Goal: Navigation & Orientation: Find specific page/section

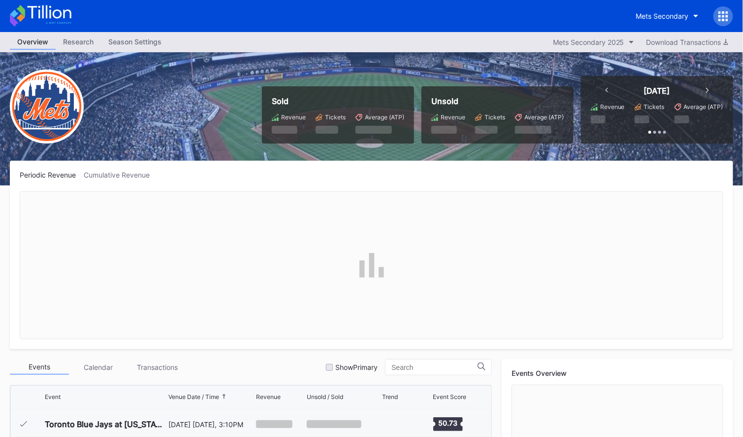
scroll to position [2527, 0]
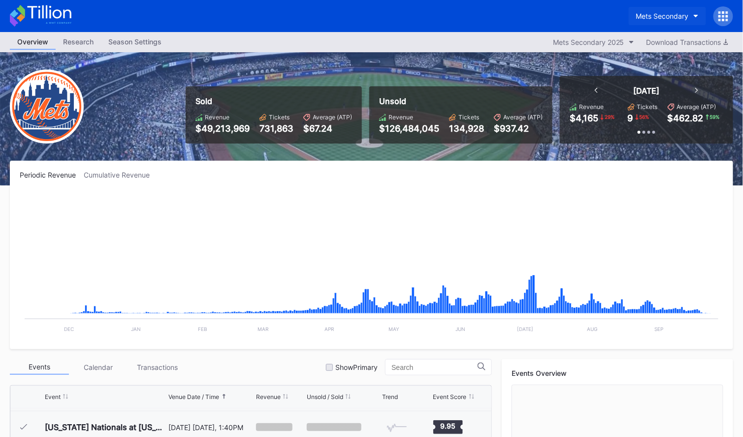
click at [696, 16] on icon "button" at bounding box center [696, 16] width 5 height 3
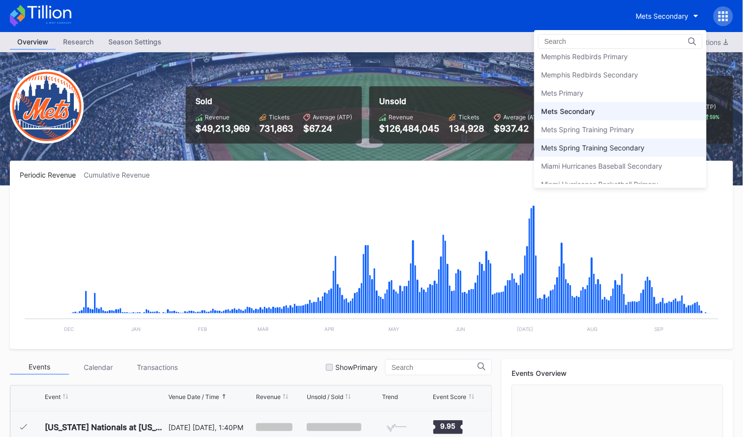
scroll to position [1497, 0]
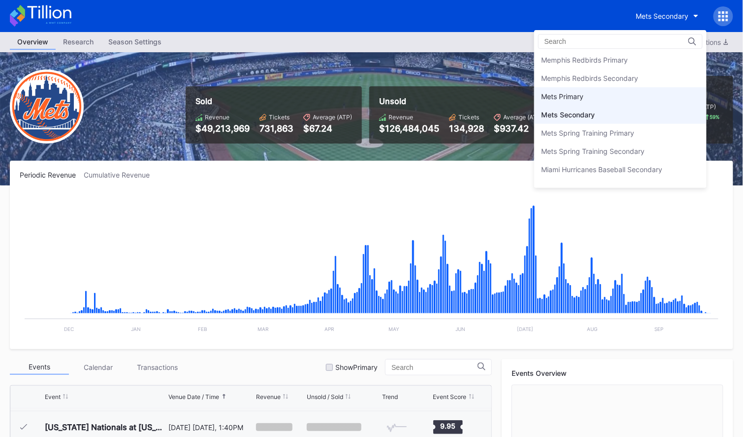
click at [592, 89] on div "Mets Primary" at bounding box center [621, 96] width 172 height 18
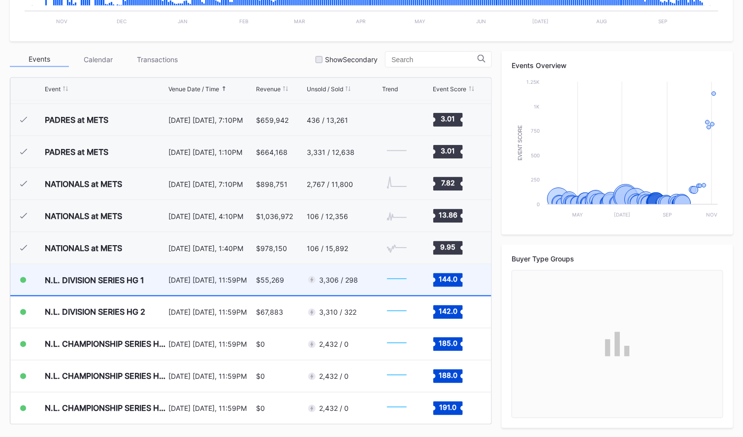
scroll to position [2409, 0]
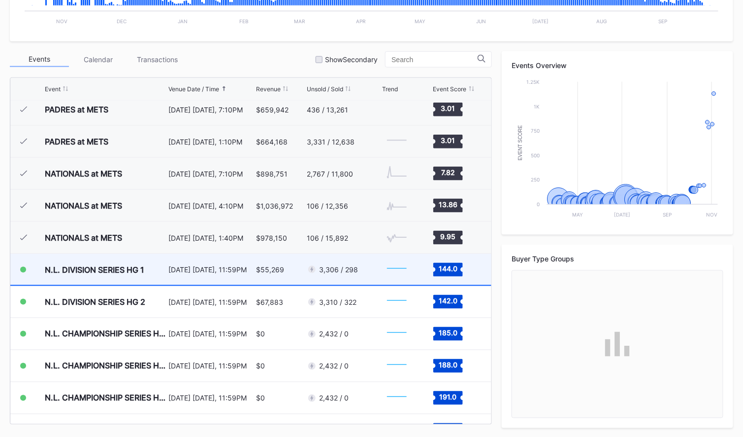
click at [100, 268] on div "N.L. DIVISION SERIES HG 1" at bounding box center [95, 270] width 100 height 10
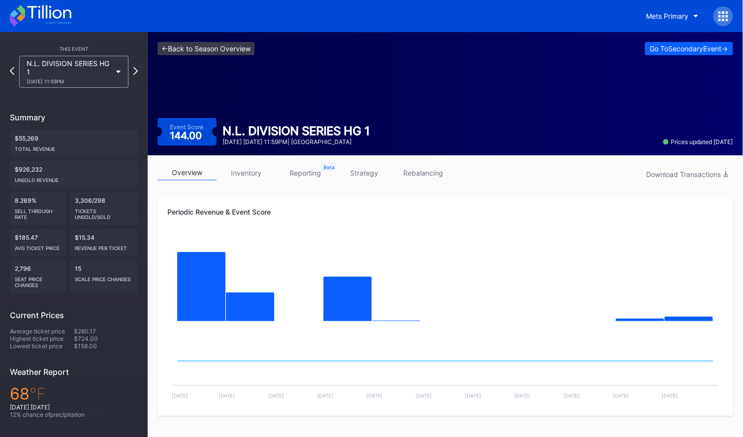
click at [192, 49] on link "<- Back to Season Overview" at bounding box center [206, 48] width 97 height 13
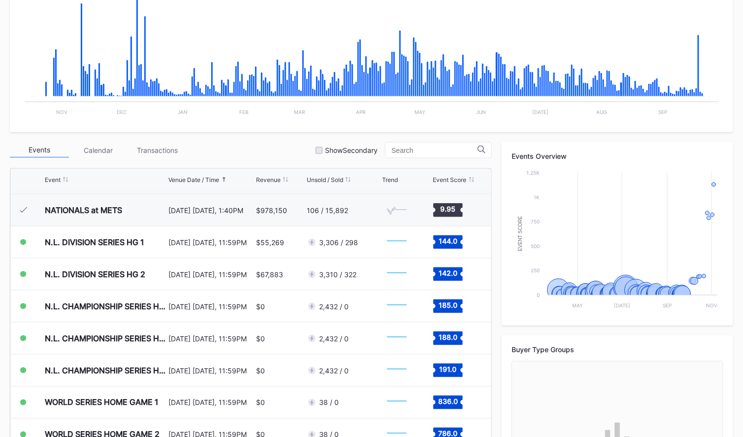
scroll to position [252, 0]
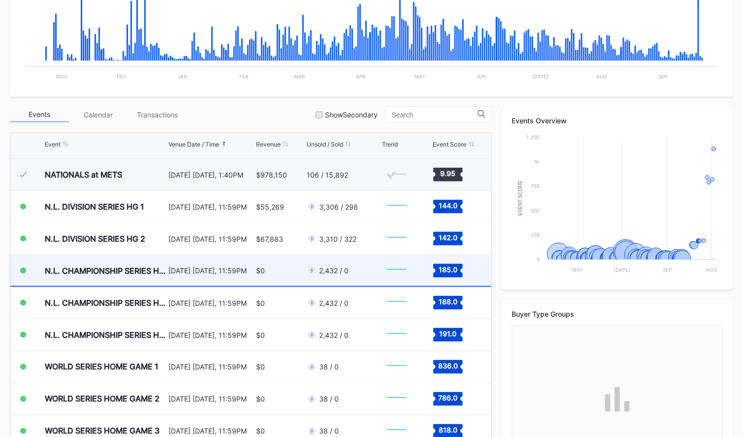
click at [150, 262] on div "N.L. CHAMPIONSHIP SERIES HG 1" at bounding box center [105, 270] width 121 height 31
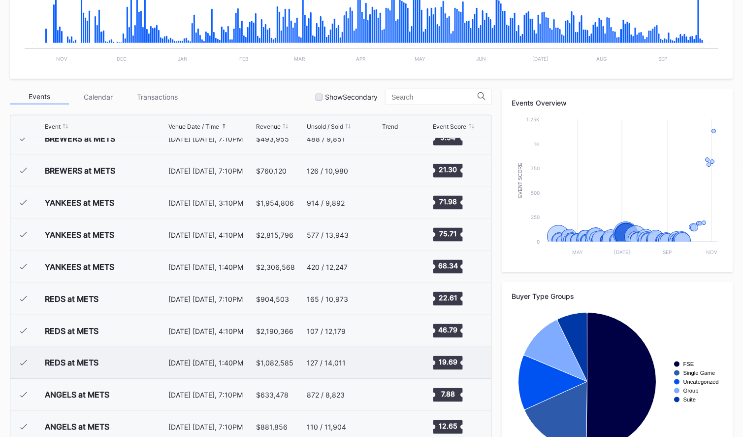
scroll to position [1346, 0]
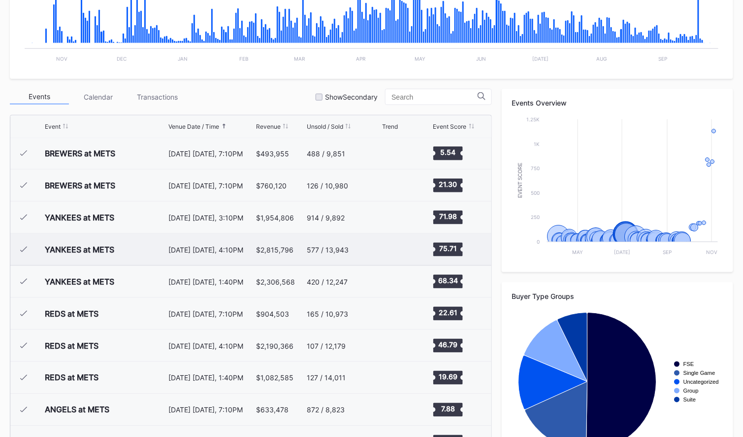
click at [124, 253] on div "YANKEES at METS" at bounding box center [105, 250] width 121 height 32
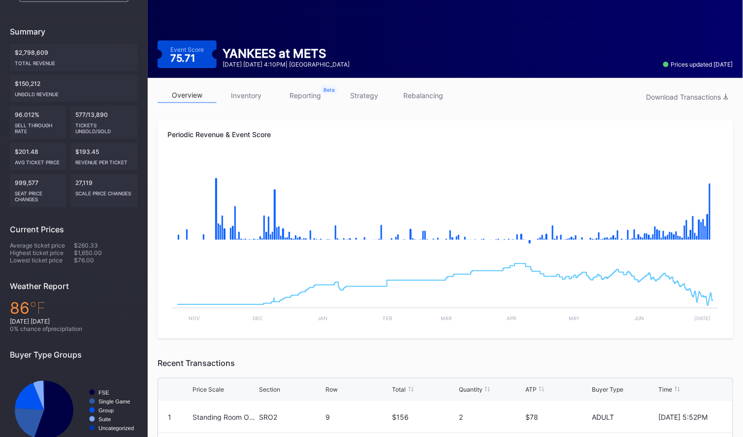
scroll to position [77, 0]
click at [238, 98] on link "inventory" at bounding box center [246, 95] width 59 height 15
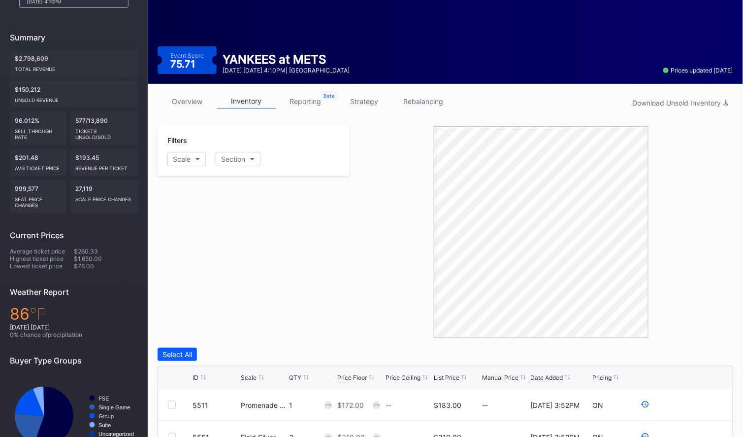
scroll to position [79, 0]
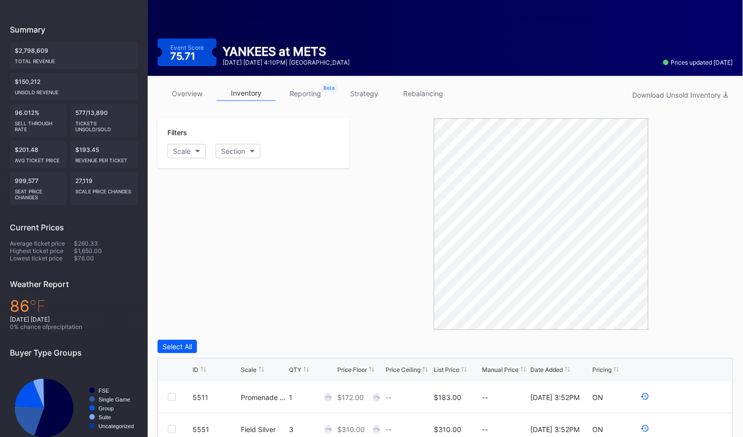
click at [307, 93] on link "reporting" at bounding box center [305, 93] width 59 height 15
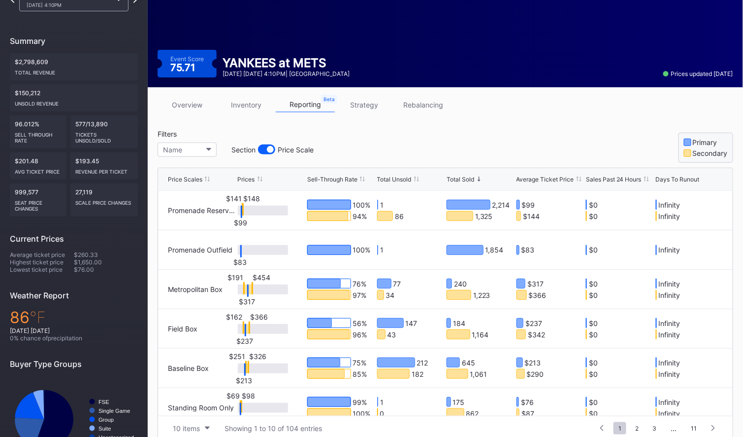
scroll to position [68, 0]
click at [359, 105] on link "strategy" at bounding box center [364, 104] width 59 height 15
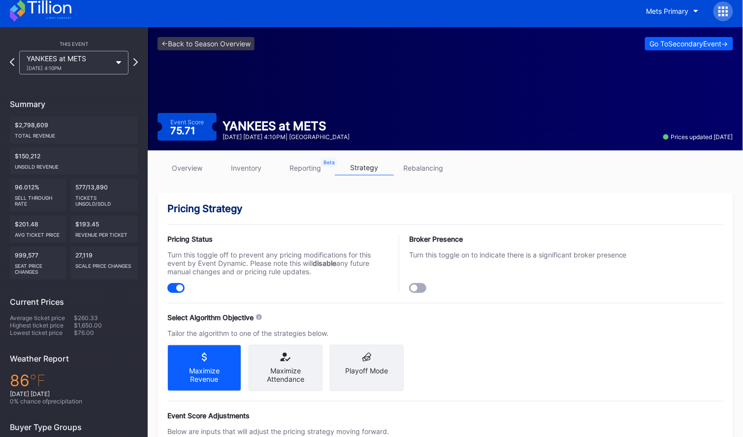
scroll to position [6, 0]
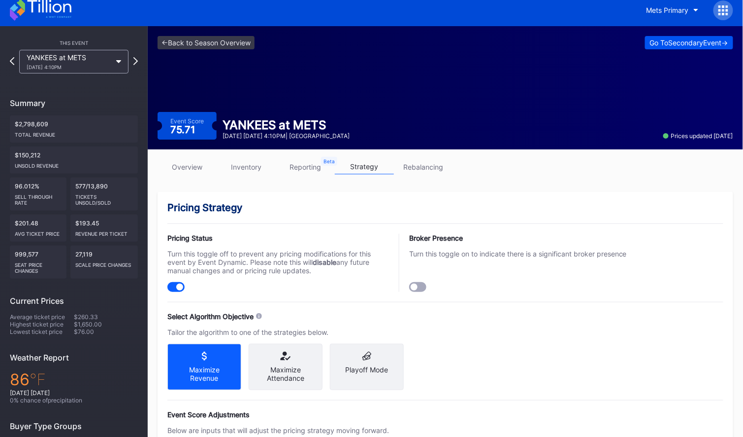
click at [705, 41] on div "Go To Secondary Event ->" at bounding box center [689, 42] width 78 height 8
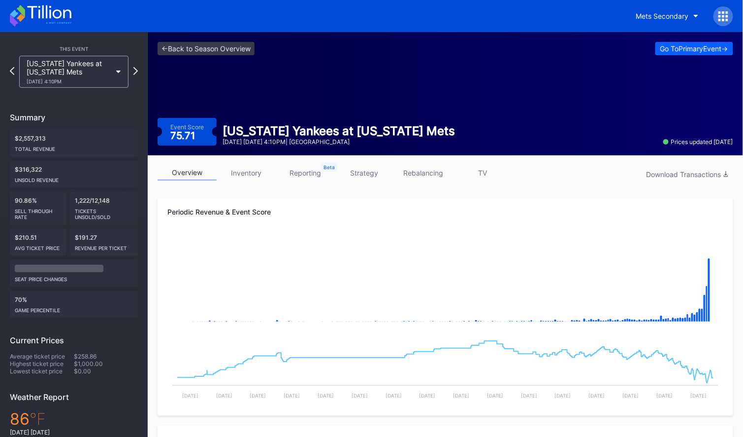
click at [484, 171] on link "TV" at bounding box center [482, 172] width 59 height 15
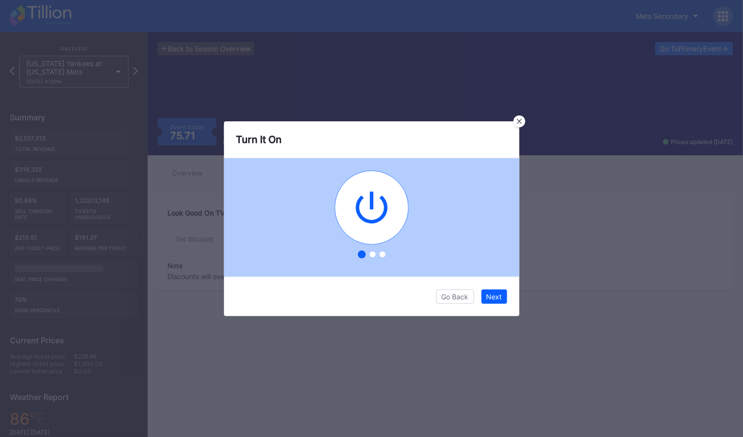
type input "20"
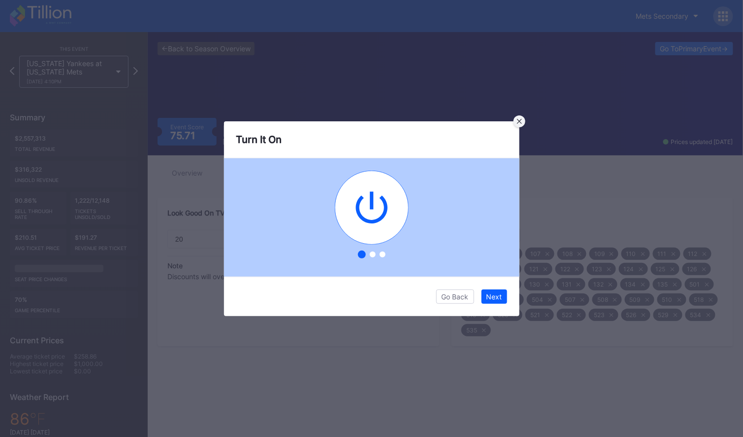
click at [522, 119] on div at bounding box center [520, 121] width 12 height 12
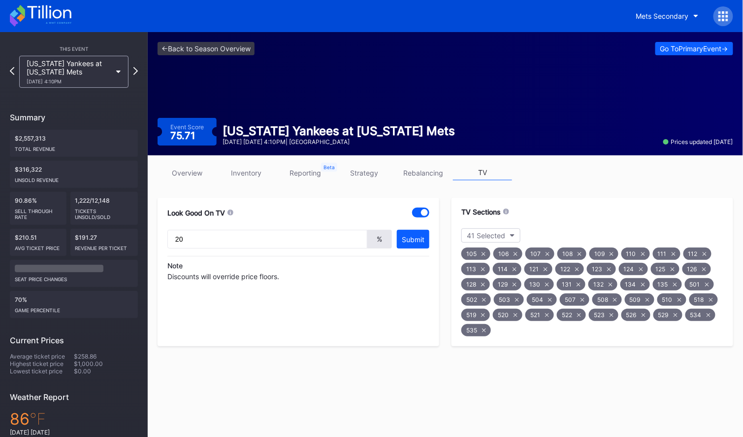
click at [433, 172] on link "rebalancing" at bounding box center [423, 172] width 59 height 15
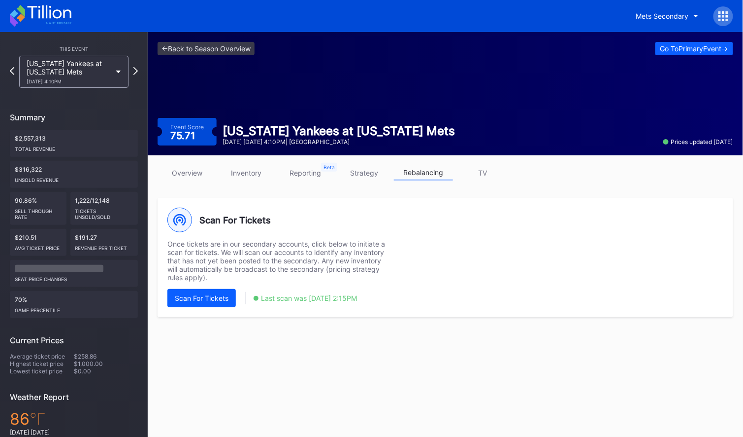
click at [478, 175] on link "TV" at bounding box center [482, 172] width 59 height 15
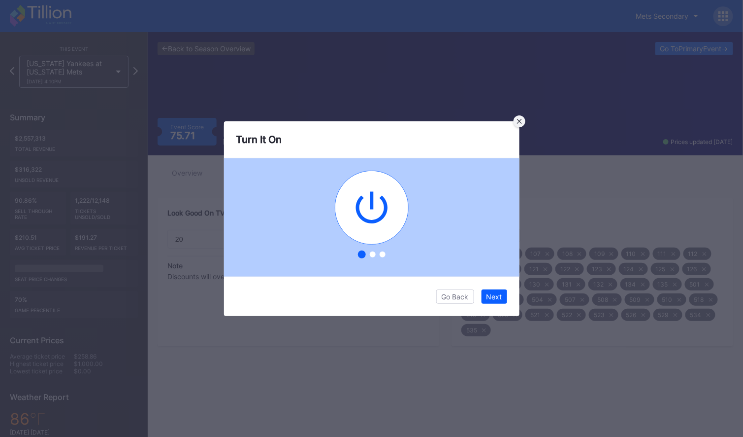
click at [521, 119] on icon at bounding box center [519, 120] width 5 height 5
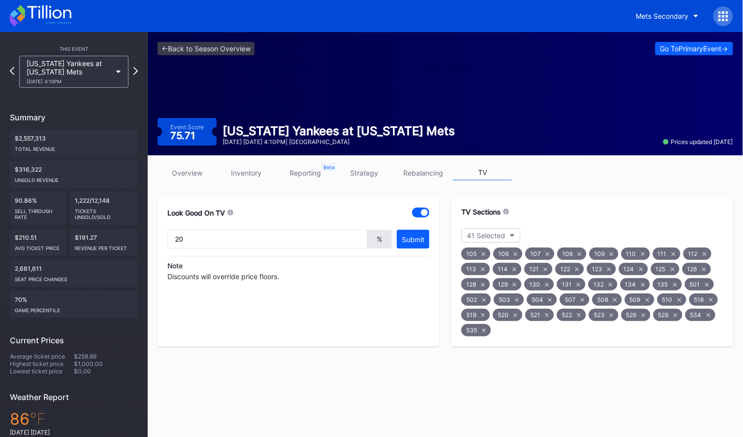
click at [365, 175] on link "strategy" at bounding box center [364, 172] width 59 height 15
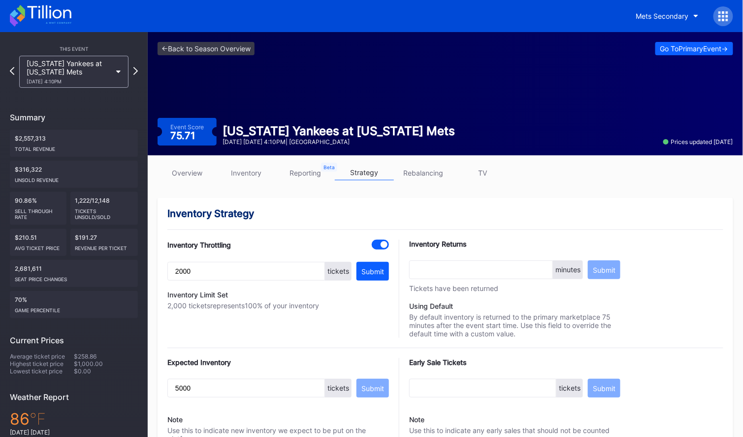
click at [251, 176] on link "inventory" at bounding box center [246, 172] width 59 height 15
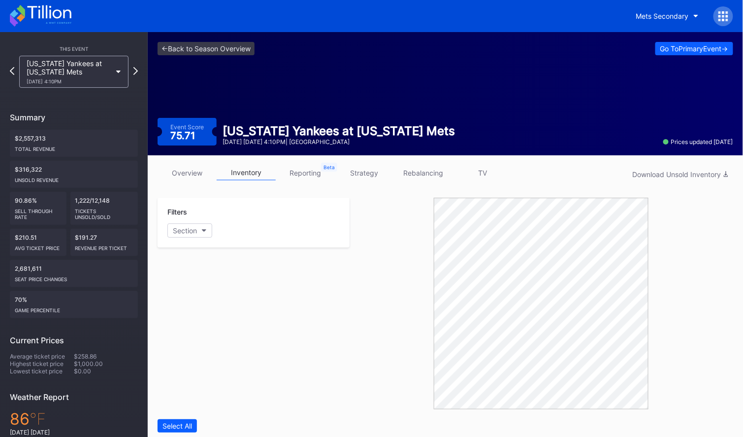
click at [188, 176] on link "overview" at bounding box center [187, 172] width 59 height 15
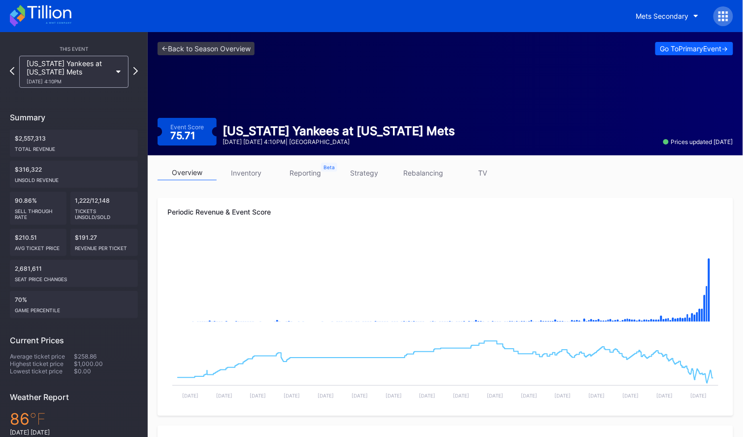
click at [724, 20] on icon at bounding box center [724, 20] width 2 height 2
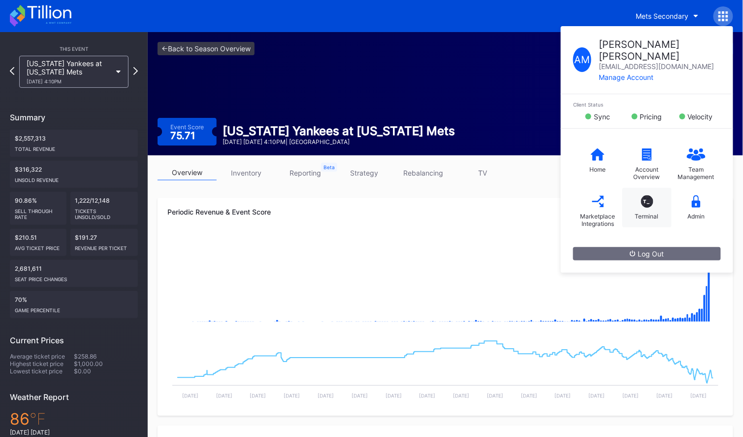
click at [653, 193] on div "T_ Terminal" at bounding box center [647, 207] width 49 height 39
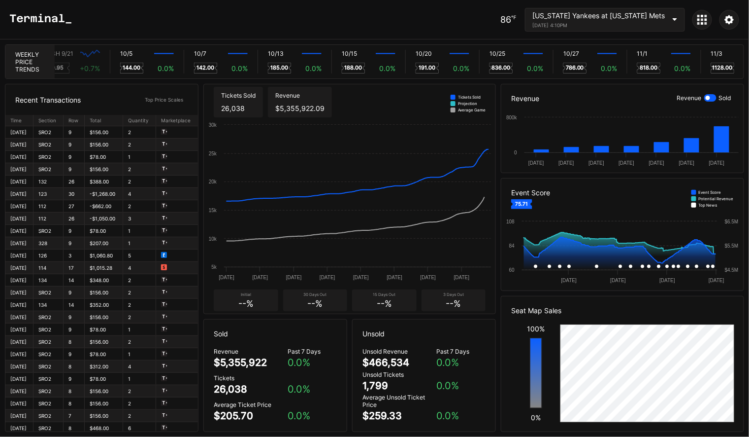
click at [673, 20] on icon at bounding box center [675, 19] width 5 height 3
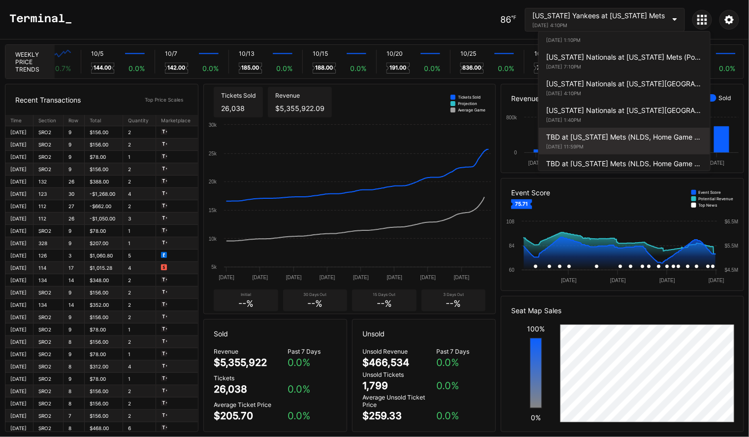
click at [614, 133] on div "TBD at [US_STATE] Mets (NLDS, Home Game 1) (If Necessary) (Date TBD) [DATE] 11:…" at bounding box center [624, 141] width 171 height 27
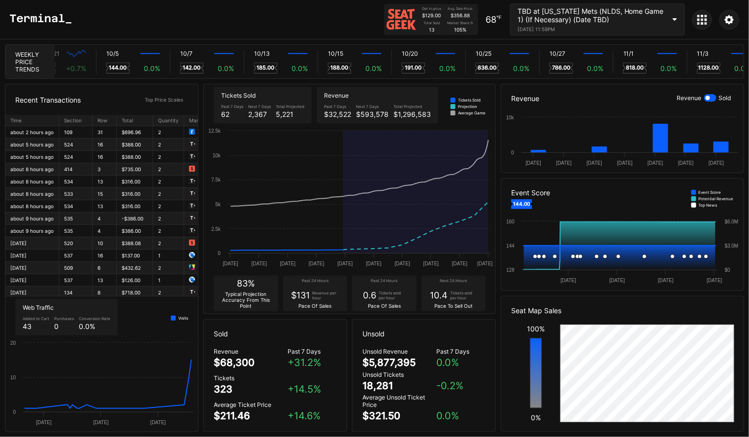
click at [709, 20] on div at bounding box center [703, 20] width 20 height 20
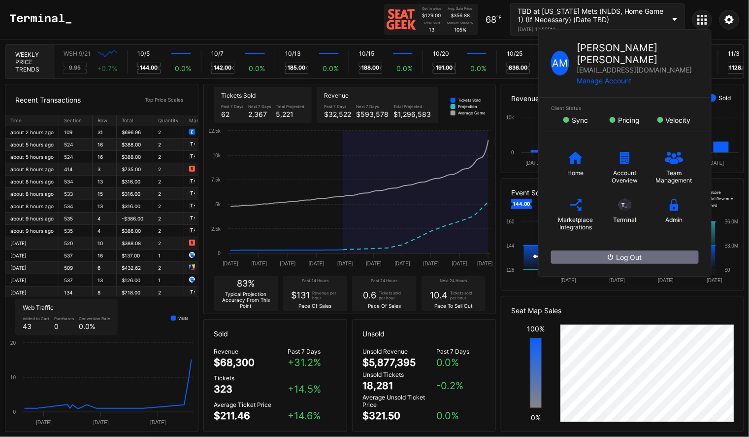
click at [591, 24] on div "TBD at [US_STATE] Mets (NLDS, Home Game 1) (If Necessary) (Date TBD) [DATE] 11:…" at bounding box center [592, 19] width 148 height 25
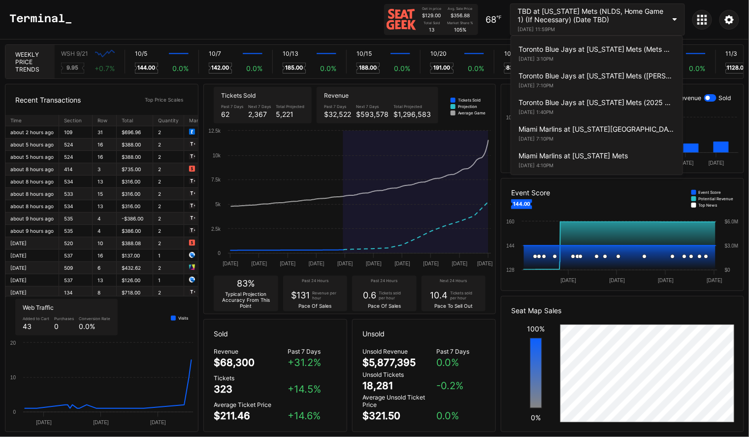
scroll to position [2121, 0]
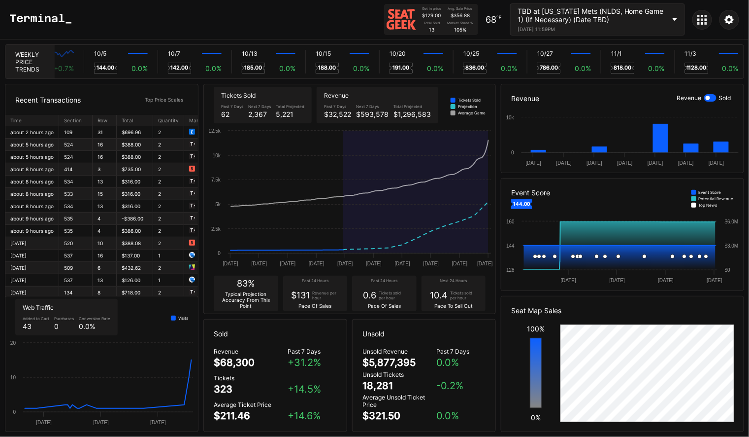
click at [701, 20] on icon at bounding box center [703, 20] width 10 height 10
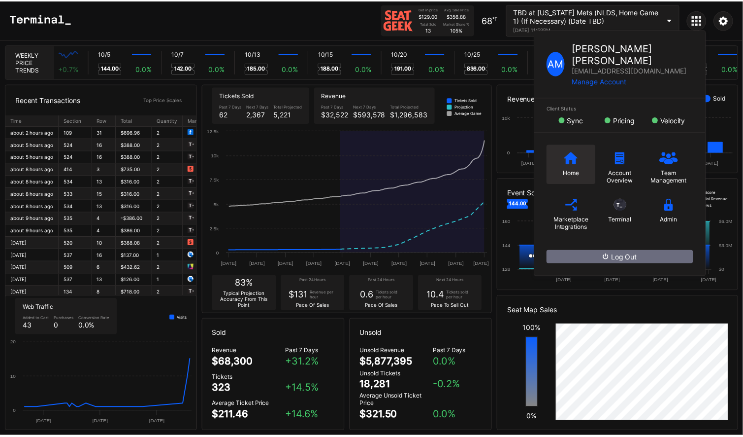
scroll to position [0, 5880]
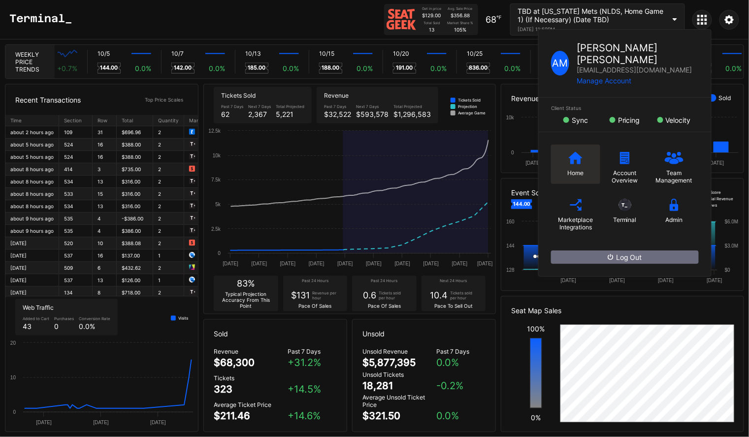
click at [577, 152] on icon at bounding box center [576, 158] width 14 height 12
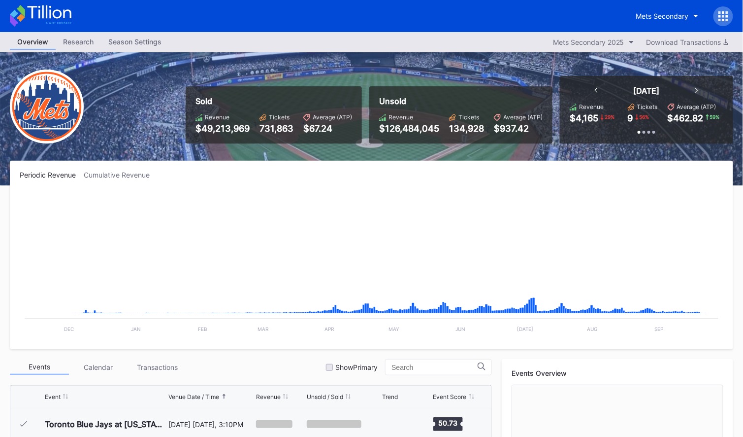
scroll to position [2527, 0]
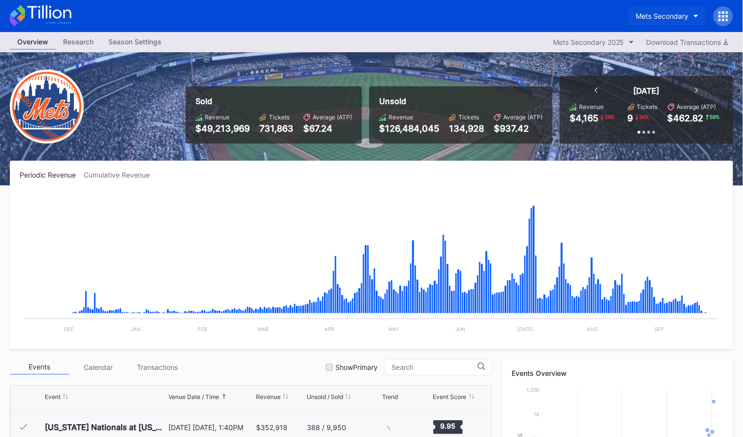
click at [677, 21] on button "Mets Secondary" at bounding box center [667, 16] width 77 height 18
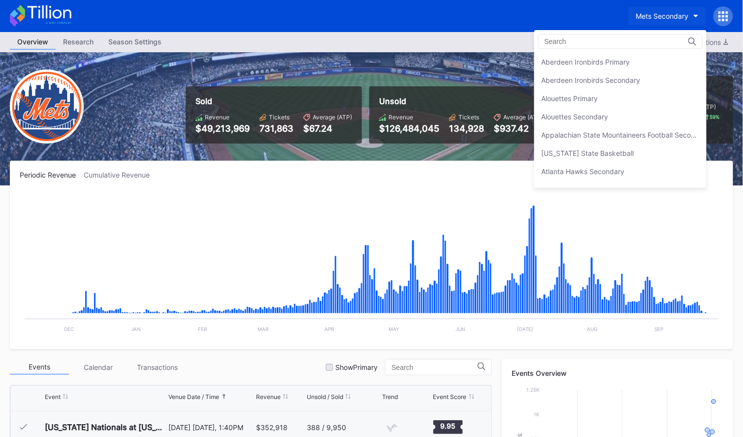
scroll to position [1541, 0]
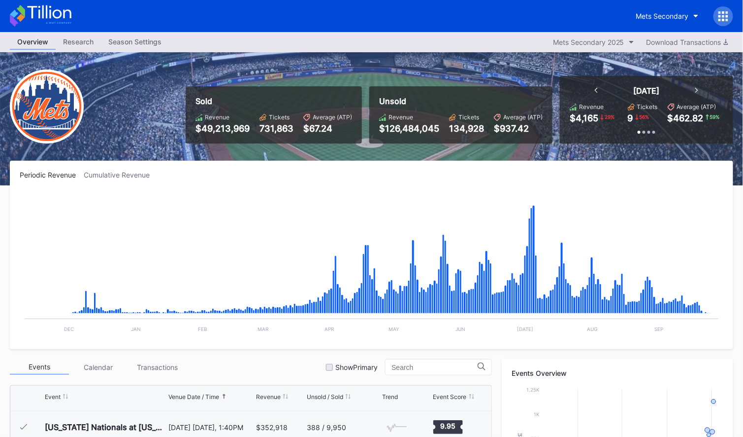
click at [735, 14] on div "Mets Secondary" at bounding box center [371, 16] width 743 height 32
click at [726, 15] on icon at bounding box center [724, 16] width 10 height 10
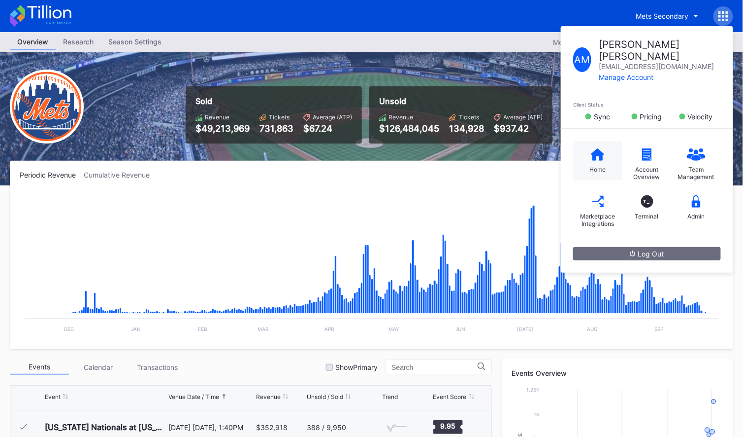
click at [594, 148] on icon at bounding box center [598, 154] width 14 height 12
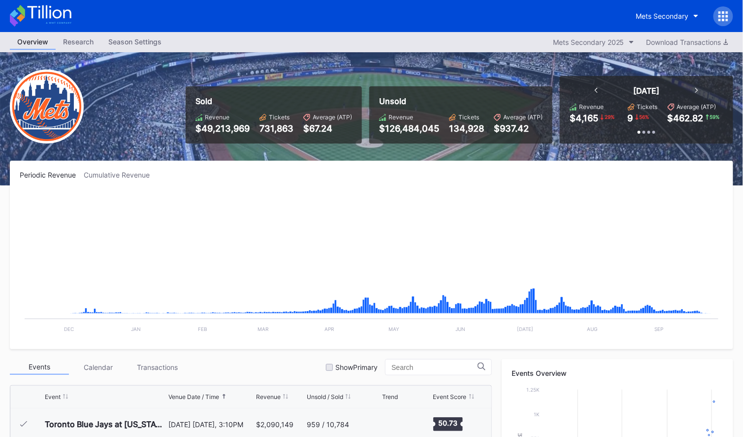
scroll to position [2527, 0]
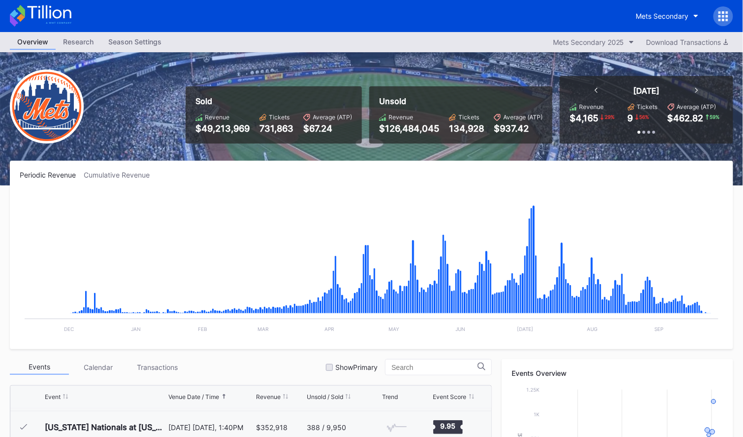
click at [36, 40] on div "Overview" at bounding box center [33, 41] width 46 height 15
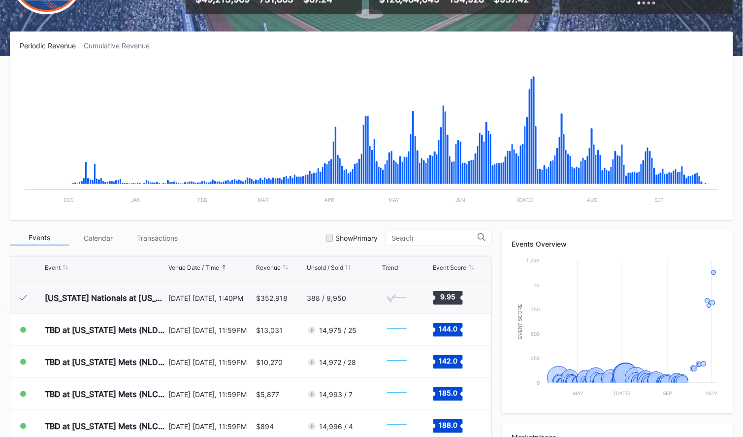
scroll to position [0, 0]
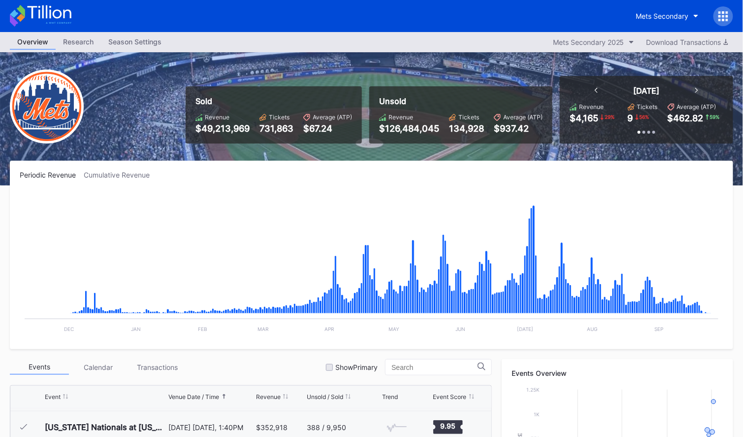
click at [48, 177] on div "Periodic Revenue" at bounding box center [52, 174] width 64 height 8
click at [58, 12] on icon at bounding box center [41, 16] width 62 height 22
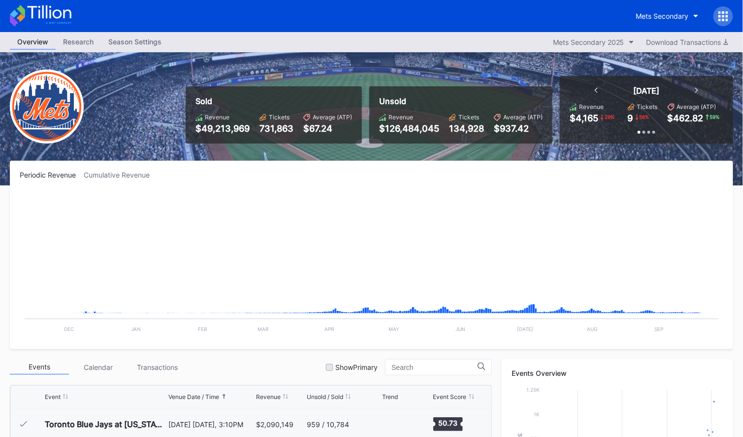
scroll to position [2527, 0]
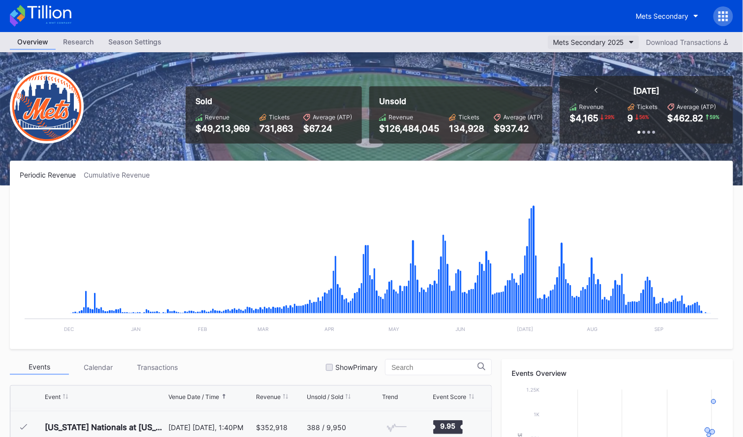
click at [627, 41] on button "Mets Secondary 2025" at bounding box center [593, 41] width 91 height 13
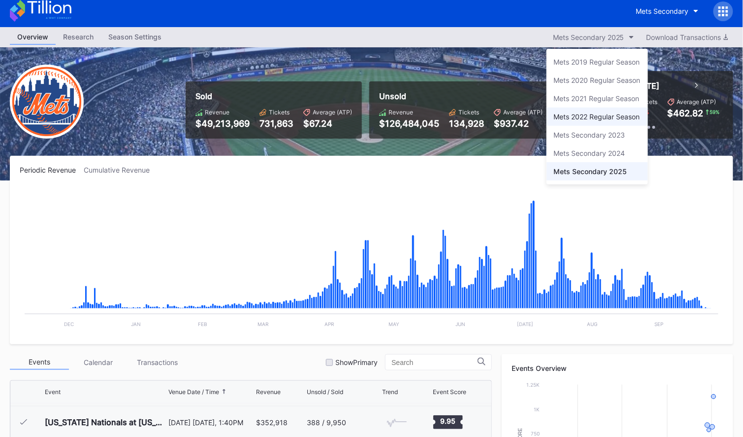
scroll to position [0, 0]
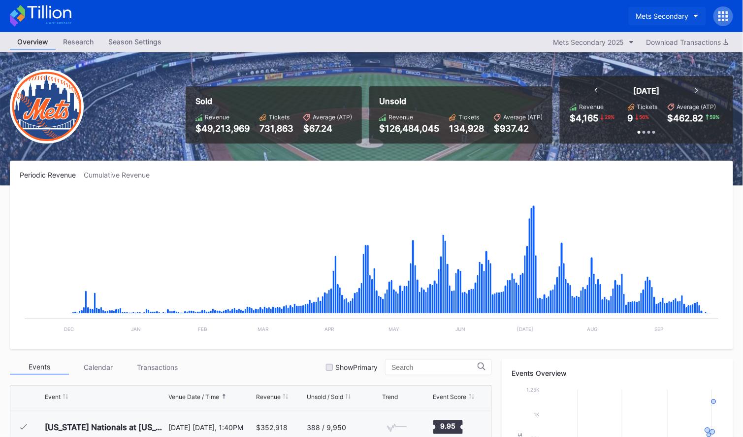
click at [670, 20] on button "Mets Secondary" at bounding box center [667, 16] width 77 height 18
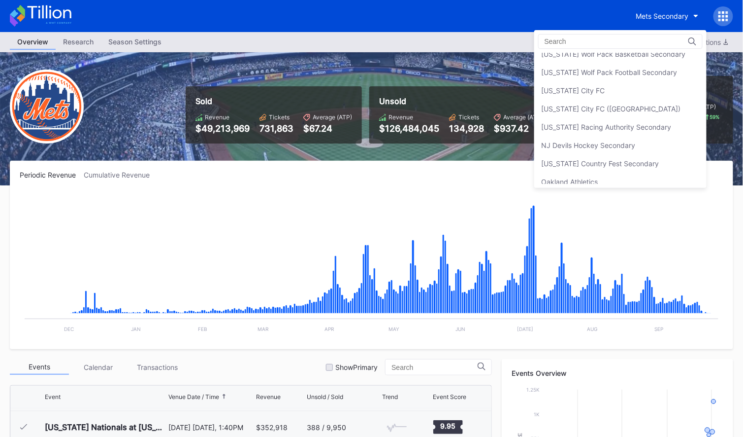
scroll to position [1869, 0]
click at [626, 139] on div "NJ Devils Hockey Secondary" at bounding box center [589, 143] width 94 height 8
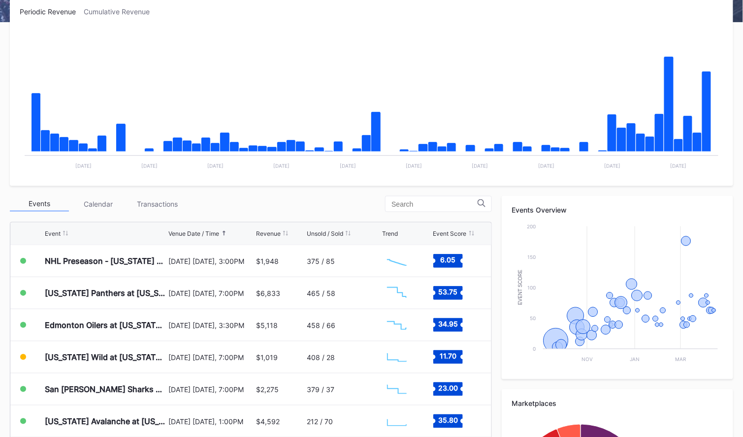
scroll to position [259, 0]
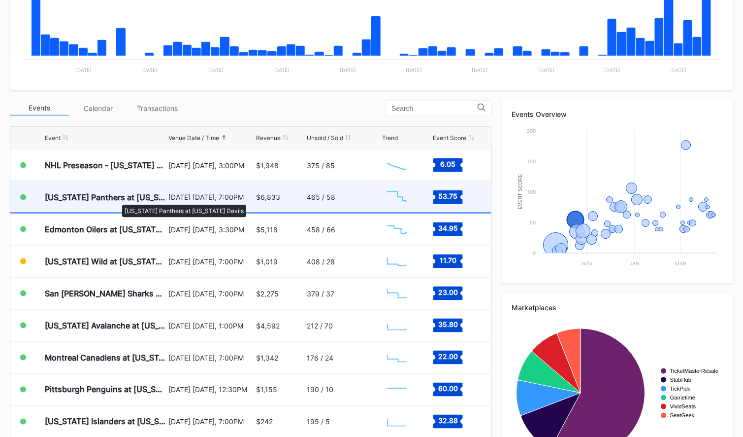
click at [117, 200] on div "[US_STATE] Panthers at [US_STATE] Devils" at bounding box center [105, 197] width 121 height 10
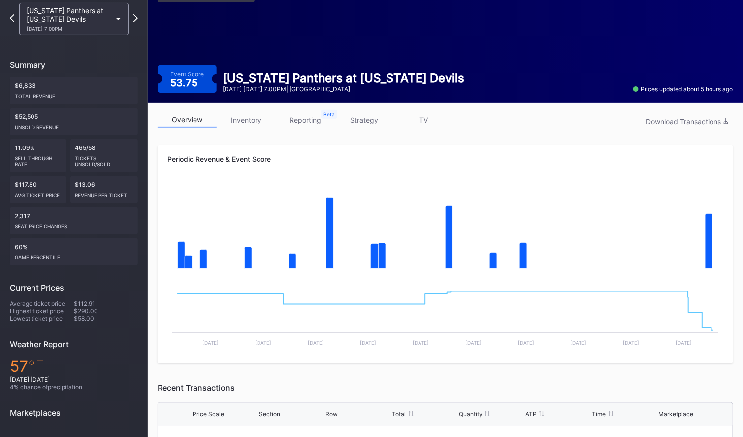
scroll to position [23, 0]
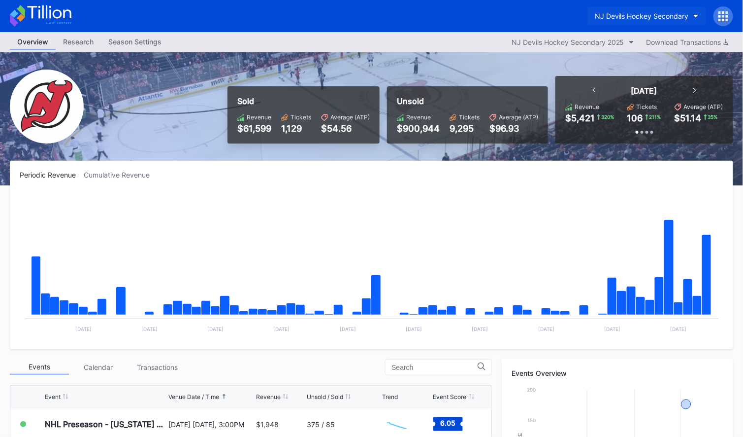
click at [674, 16] on div "NJ Devils Hockey Secondary" at bounding box center [642, 16] width 94 height 8
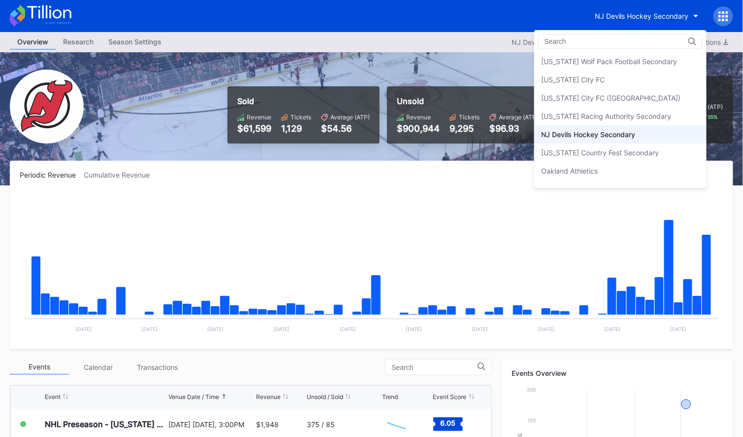
scroll to position [1864, 0]
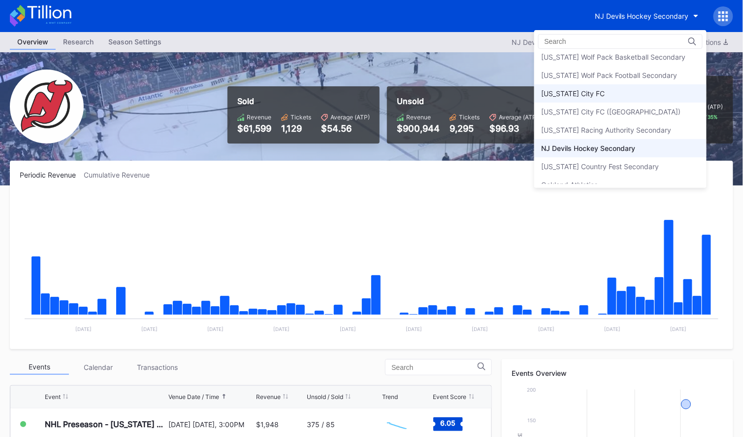
click at [589, 87] on div "[US_STATE] City FC" at bounding box center [621, 93] width 172 height 18
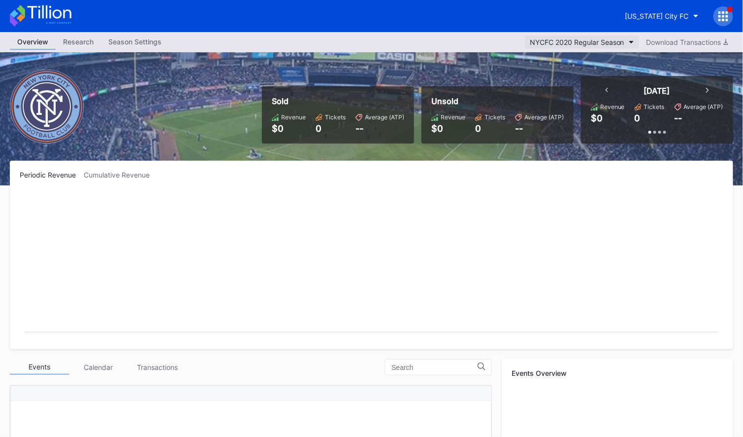
click at [616, 44] on div "NYCFC 2020 Regular Season" at bounding box center [577, 42] width 95 height 8
click at [611, 42] on div "NYCFC 2020 Regular Season" at bounding box center [577, 42] width 95 height 8
click at [663, 17] on div "[US_STATE] City FC" at bounding box center [658, 16] width 64 height 8
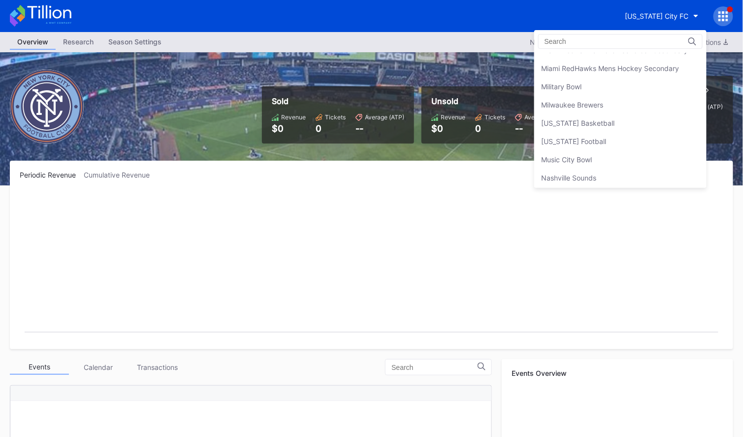
scroll to position [1719, 0]
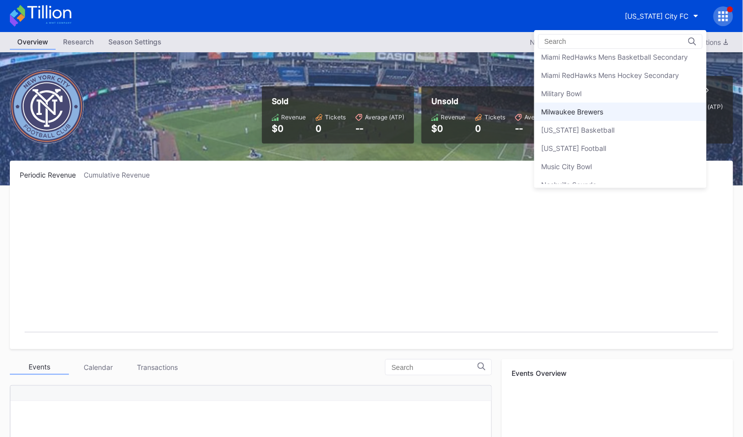
click at [598, 107] on div "Milwaukee Brewers" at bounding box center [573, 111] width 62 height 8
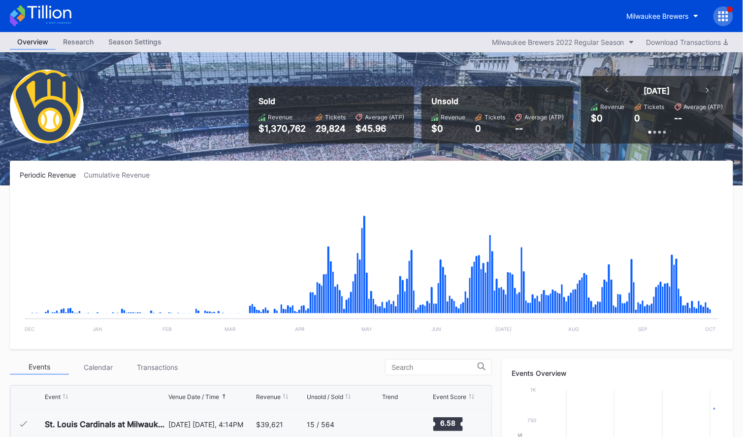
scroll to position [2879, 0]
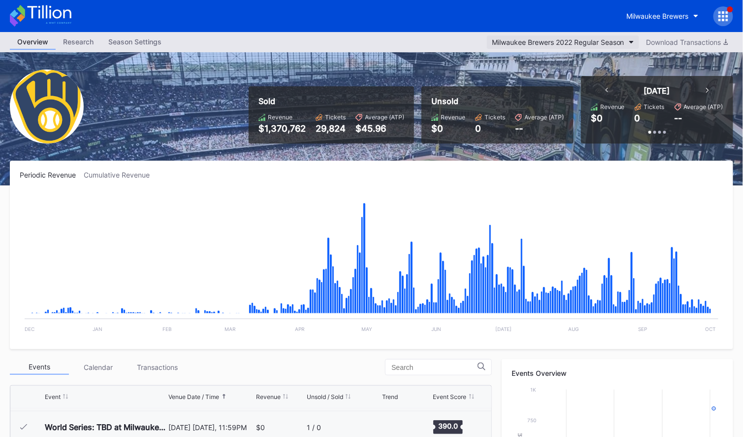
click at [612, 44] on div "Milwaukee Brewers 2022 Regular Season" at bounding box center [558, 42] width 133 height 8
click at [661, 19] on div "Milwaukee Brewers" at bounding box center [658, 16] width 62 height 8
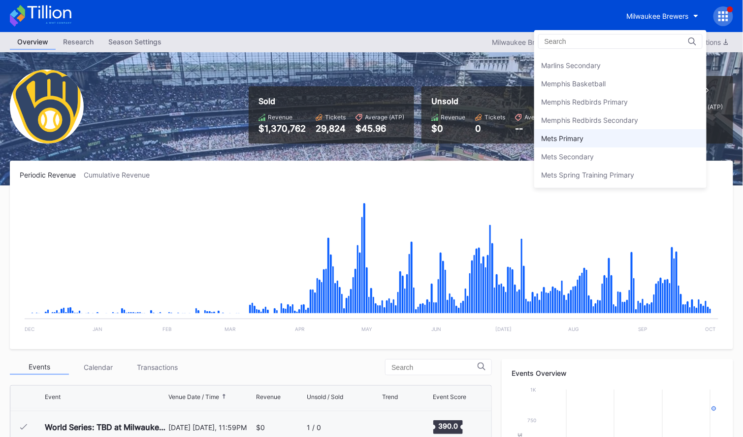
scroll to position [1456, 0]
click at [582, 133] on div "Mets Primary" at bounding box center [563, 137] width 42 height 8
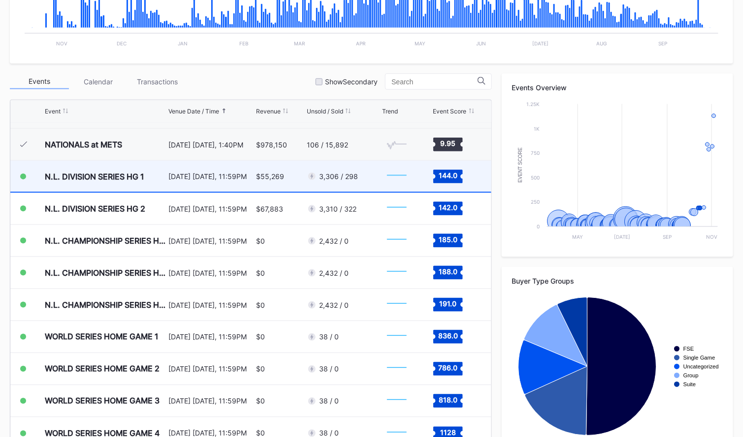
scroll to position [2527, 0]
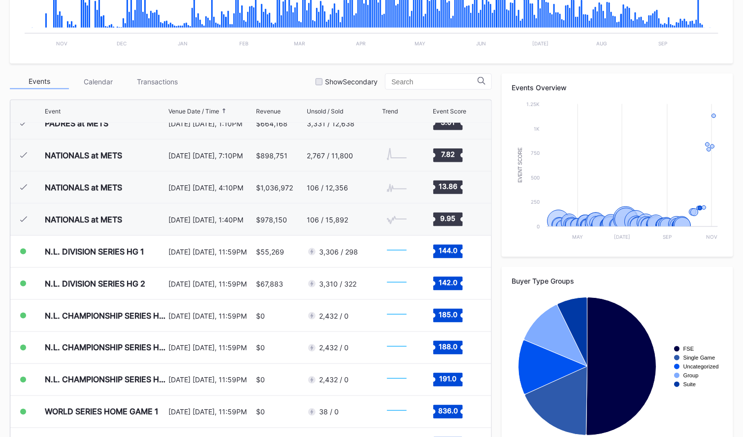
scroll to position [2450, 0]
